Goal: Task Accomplishment & Management: Manage account settings

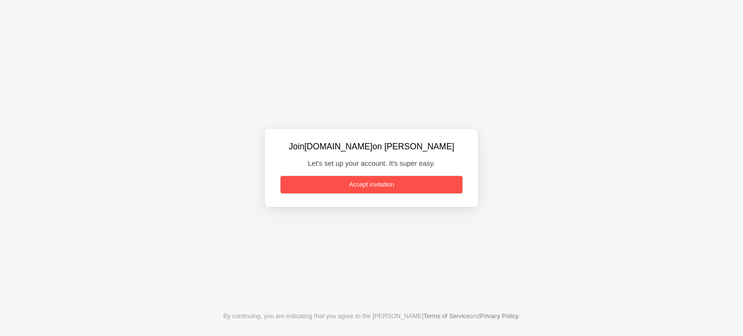
click at [373, 185] on link "Accept invitation" at bounding box center [372, 184] width 182 height 17
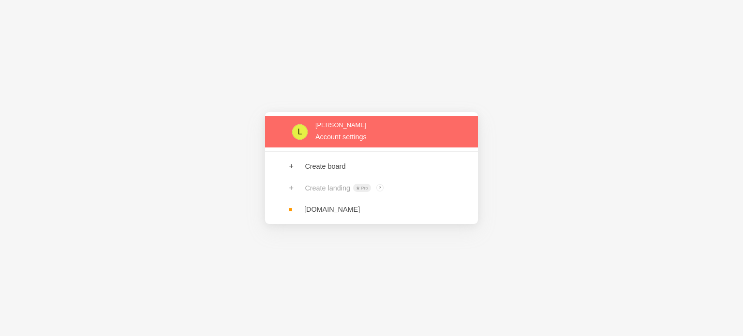
click at [344, 132] on link at bounding box center [371, 131] width 213 height 31
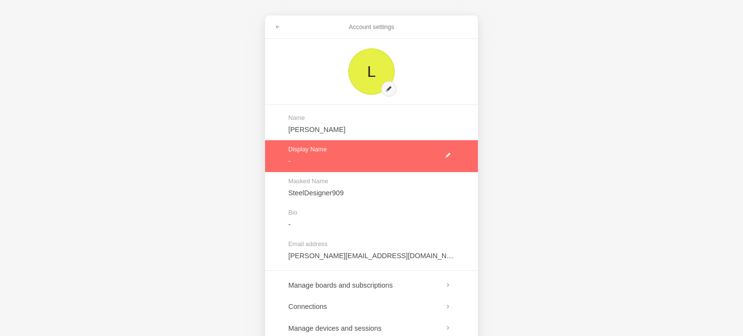
click at [450, 153] on link at bounding box center [371, 155] width 213 height 31
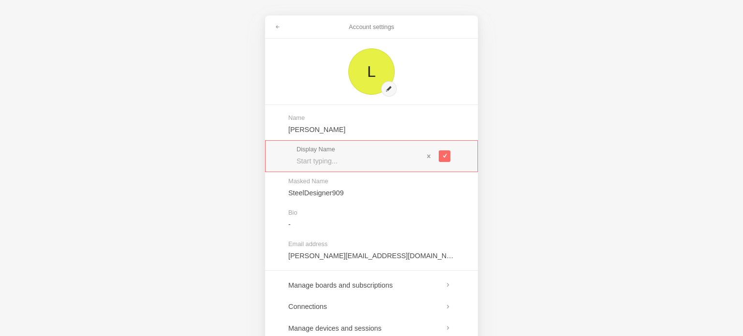
click at [367, 160] on input "text" at bounding box center [359, 161] width 127 height 10
click at [335, 162] on input "text" at bounding box center [359, 161] width 127 height 10
click at [356, 161] on input "text" at bounding box center [359, 161] width 127 height 10
type input "Stok.ly Development Team"
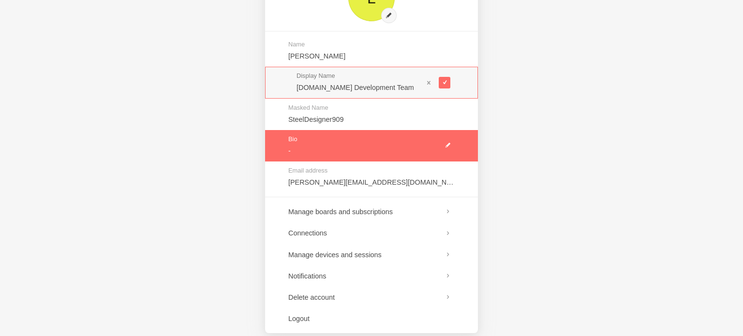
scroll to position [86, 0]
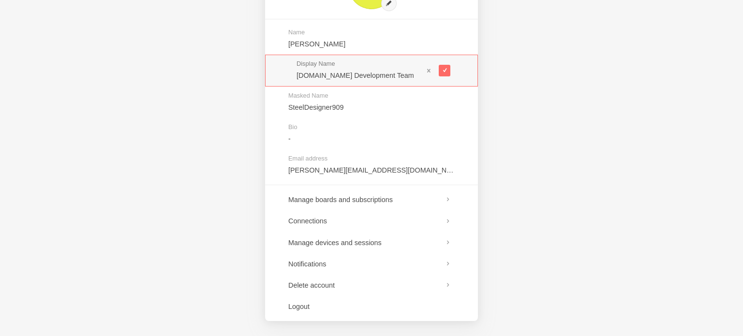
click at [549, 166] on div "Account settings L Name L.baumforth Display Name Stok.ly Development Team Maske…" at bounding box center [371, 168] width 743 height 336
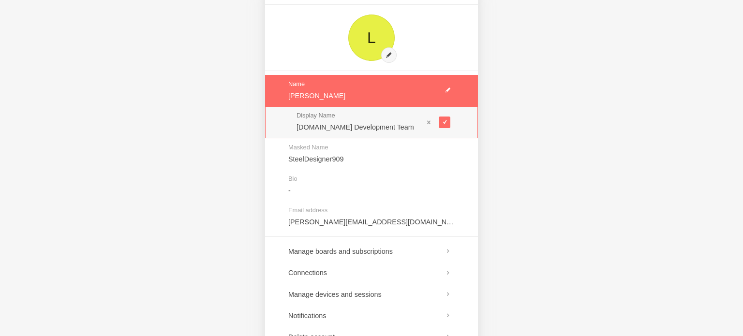
scroll to position [0, 0]
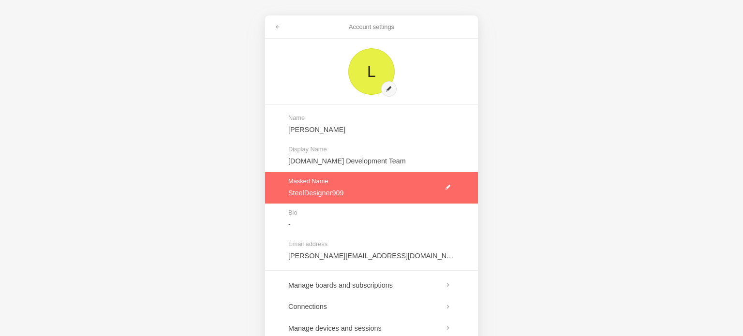
click at [377, 192] on link at bounding box center [371, 187] width 213 height 31
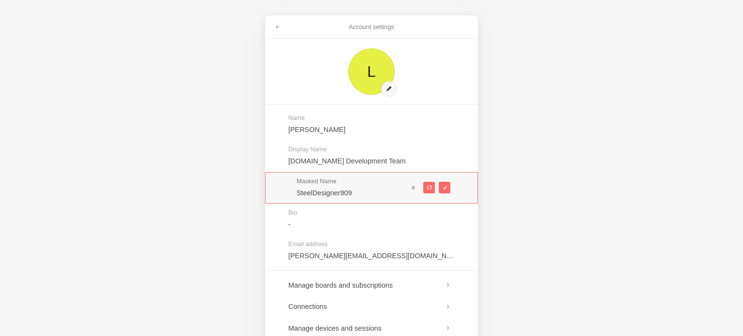
click at [535, 192] on div "Account settings L Name L.baumforth Display Name Stok.ly Development Team Maske…" at bounding box center [371, 168] width 743 height 336
click at [426, 186] on span at bounding box center [428, 187] width 5 height 5
click at [427, 186] on span at bounding box center [428, 187] width 5 height 5
type input "HonestApple939"
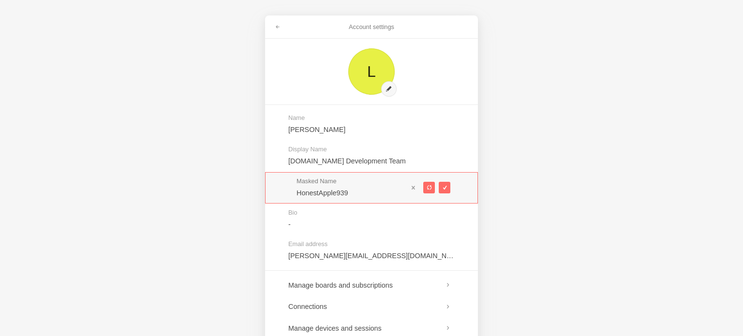
click at [526, 195] on div "Account settings L Name L.baumforth Display Name Stok.ly Development Team Maske…" at bounding box center [371, 168] width 743 height 336
click at [447, 188] on button at bounding box center [445, 188] width 12 height 12
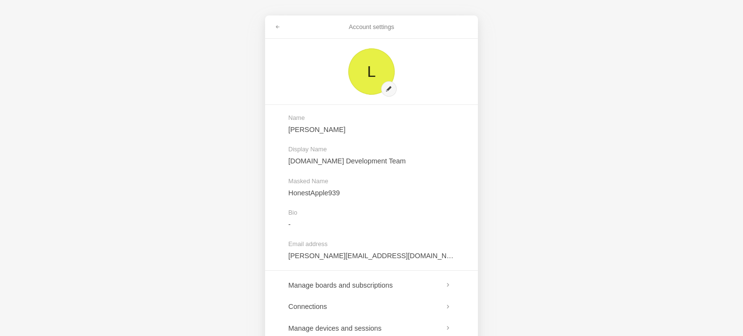
click at [512, 191] on div "Account settings L Name L.baumforth Display Name Stok.ly Development Team Maske…" at bounding box center [371, 168] width 743 height 336
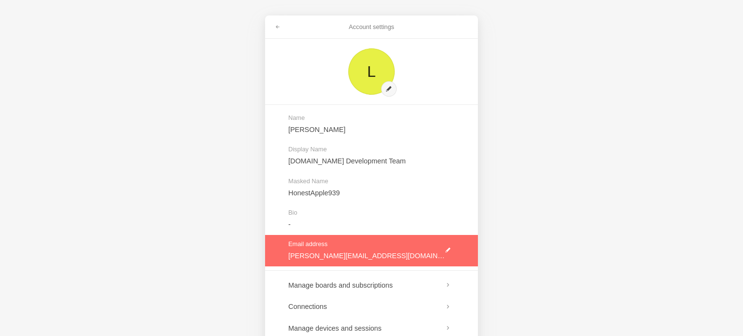
scroll to position [86, 0]
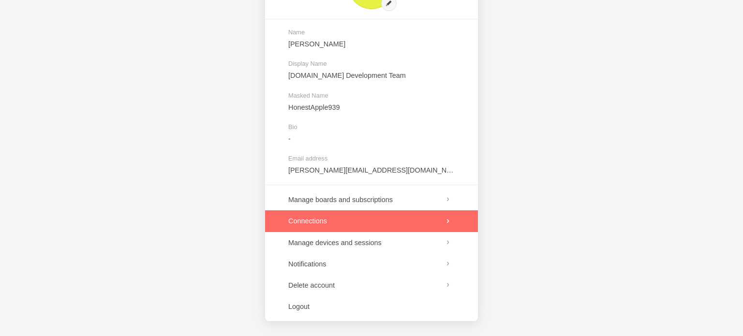
click at [346, 219] on link at bounding box center [371, 220] width 213 height 21
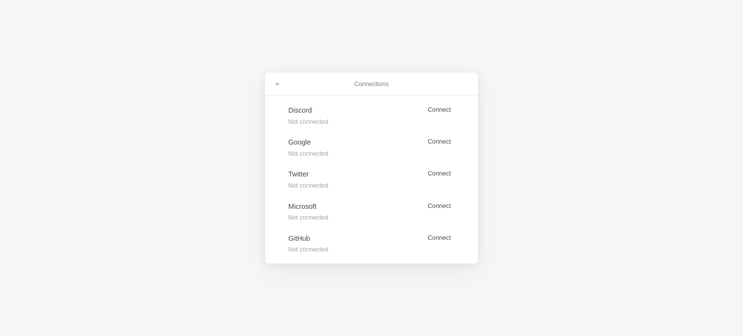
click at [557, 180] on div "Connections Discord Not connected Connect Google Not connected Connect Twitter …" at bounding box center [371, 168] width 743 height 336
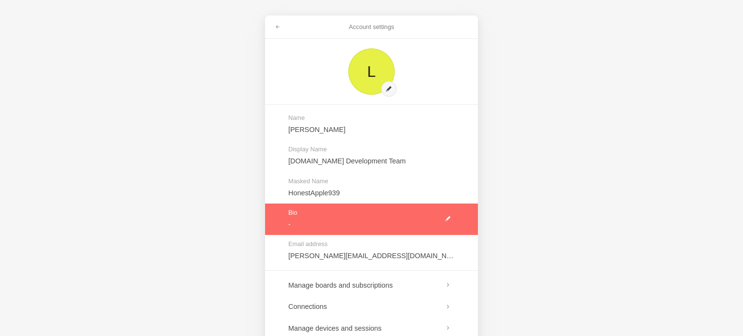
scroll to position [86, 0]
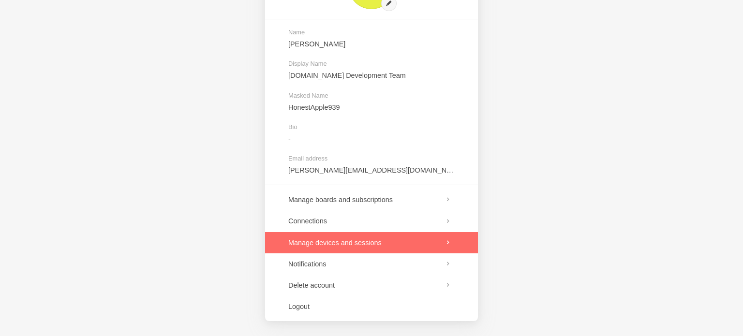
click at [345, 241] on link at bounding box center [371, 242] width 213 height 21
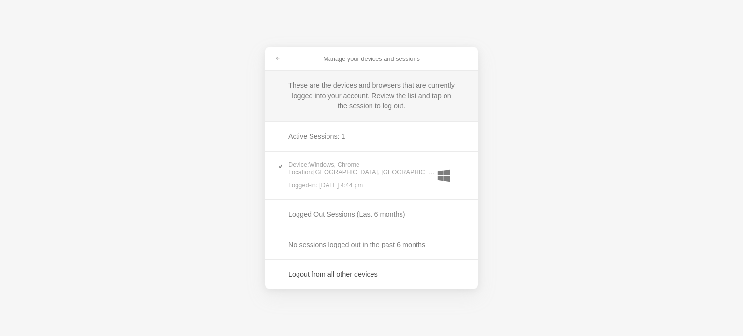
click at [538, 159] on div "Manage your devices and sessions These are the devices and browsers that are cu…" at bounding box center [371, 168] width 743 height 336
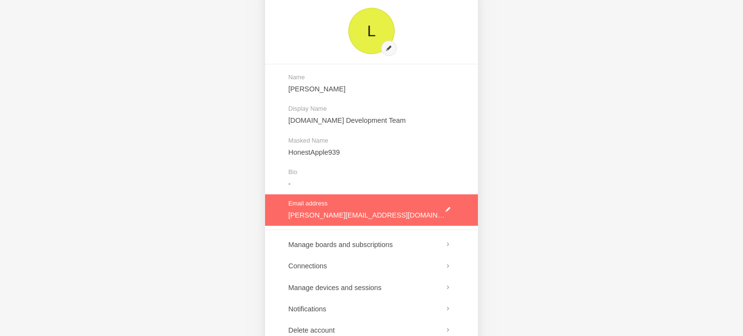
scroll to position [86, 0]
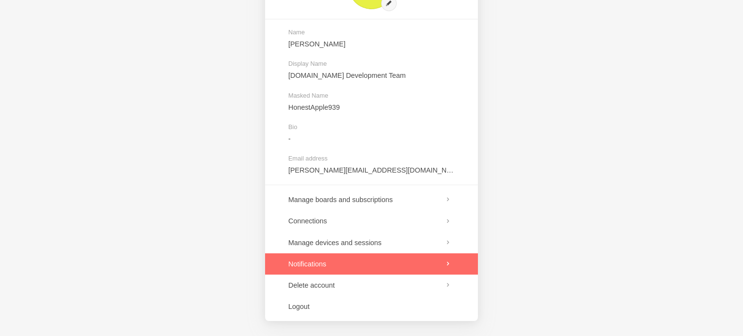
click at [341, 265] on link at bounding box center [371, 263] width 213 height 21
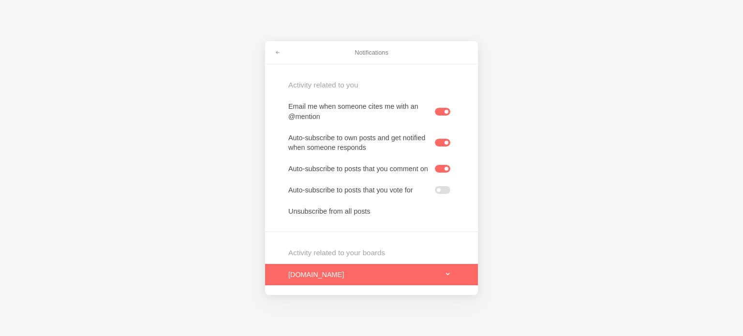
click at [371, 275] on link at bounding box center [371, 274] width 213 height 21
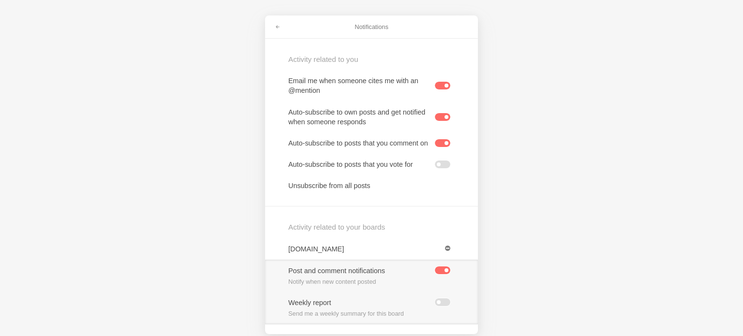
scroll to position [13, 0]
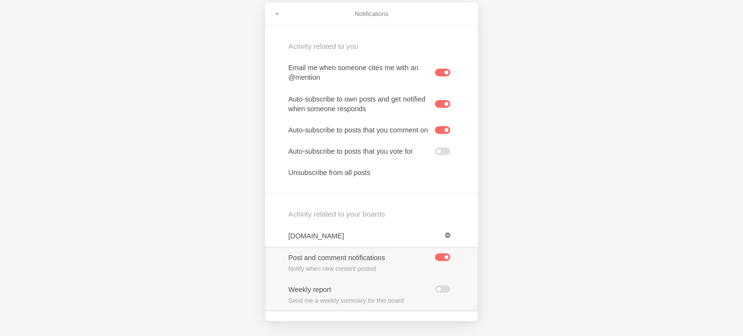
click at [620, 191] on div "Notifications Activity related to you Email me when someone cites me with an @m…" at bounding box center [371, 168] width 743 height 336
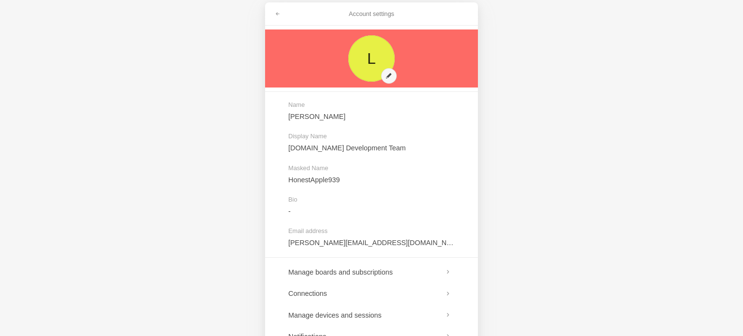
click at [369, 52] on link at bounding box center [371, 59] width 213 height 58
